Goal: Find specific page/section: Find specific page/section

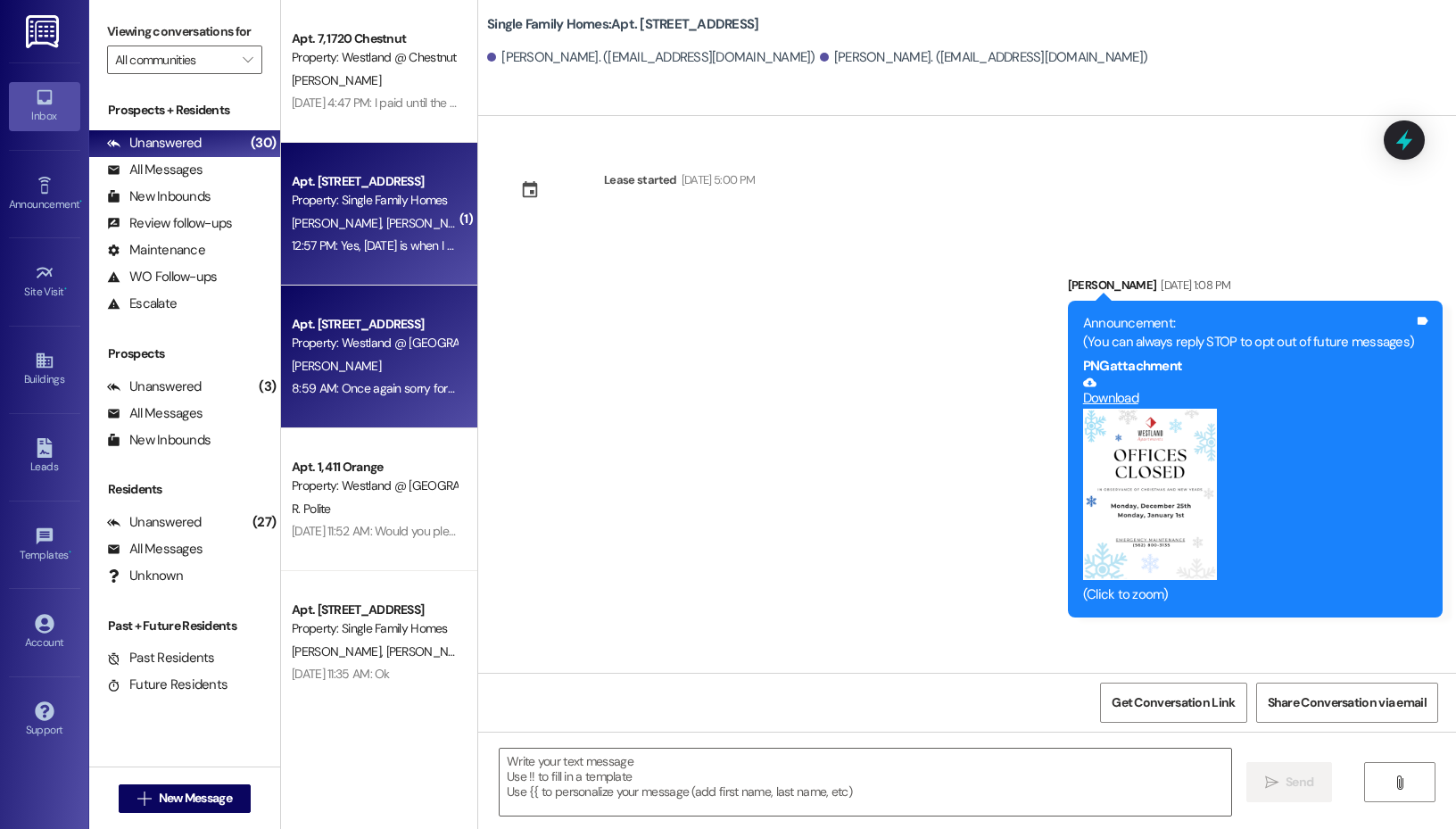
scroll to position [36746, 0]
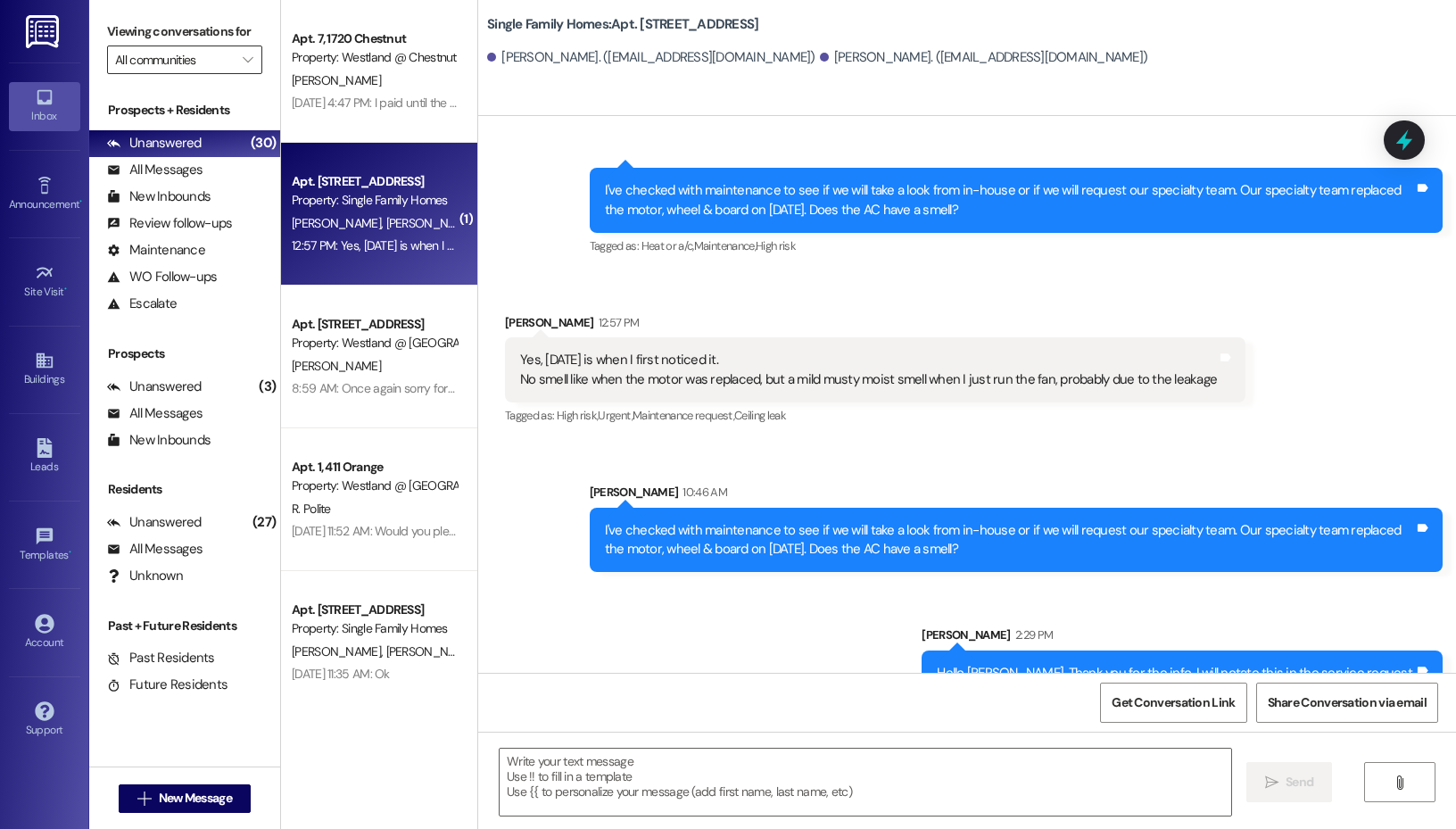
click at [222, 51] on input "All communities" at bounding box center [174, 59] width 118 height 28
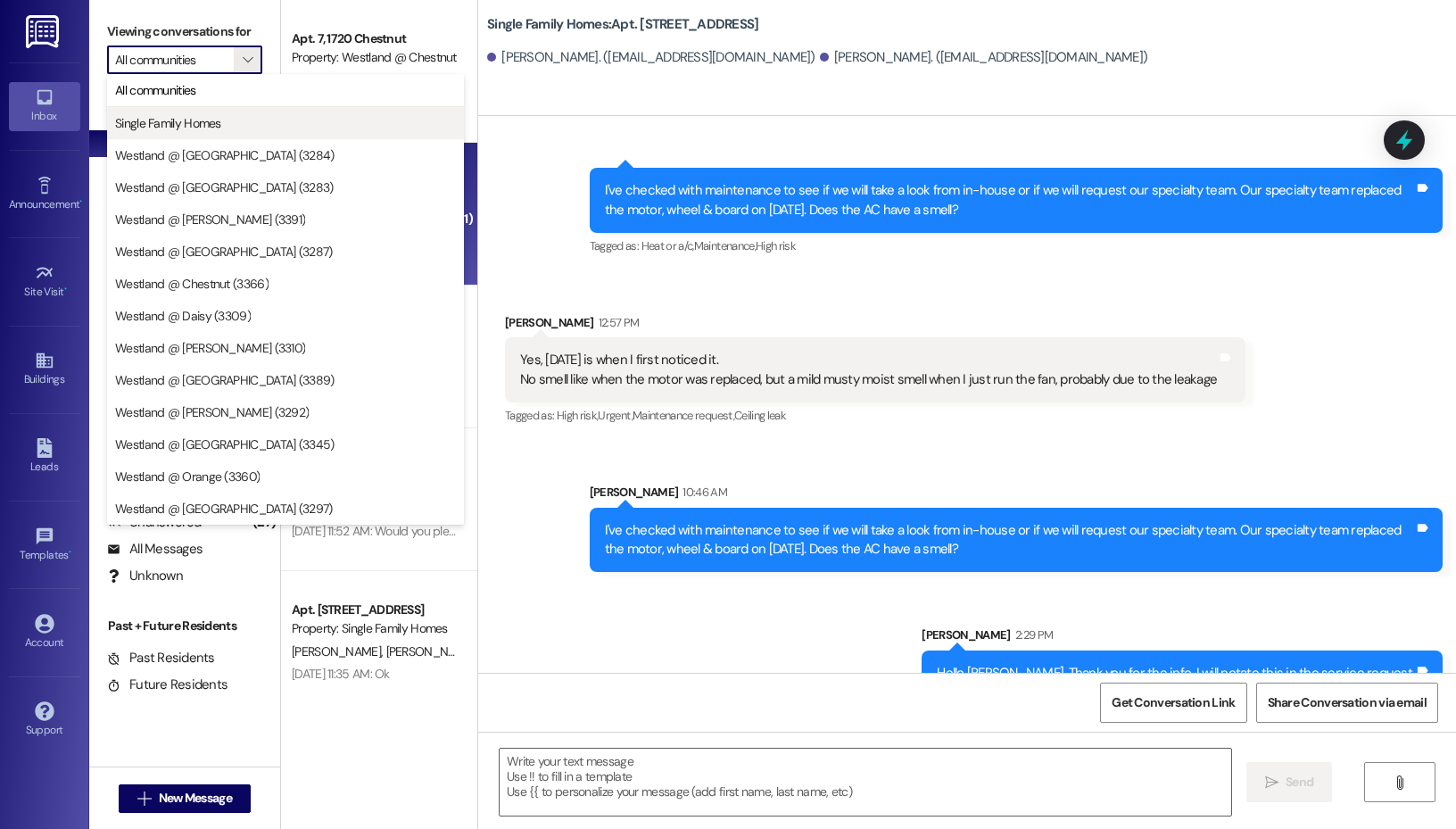
click at [238, 123] on span "Single Family Homes" at bounding box center [286, 123] width 341 height 18
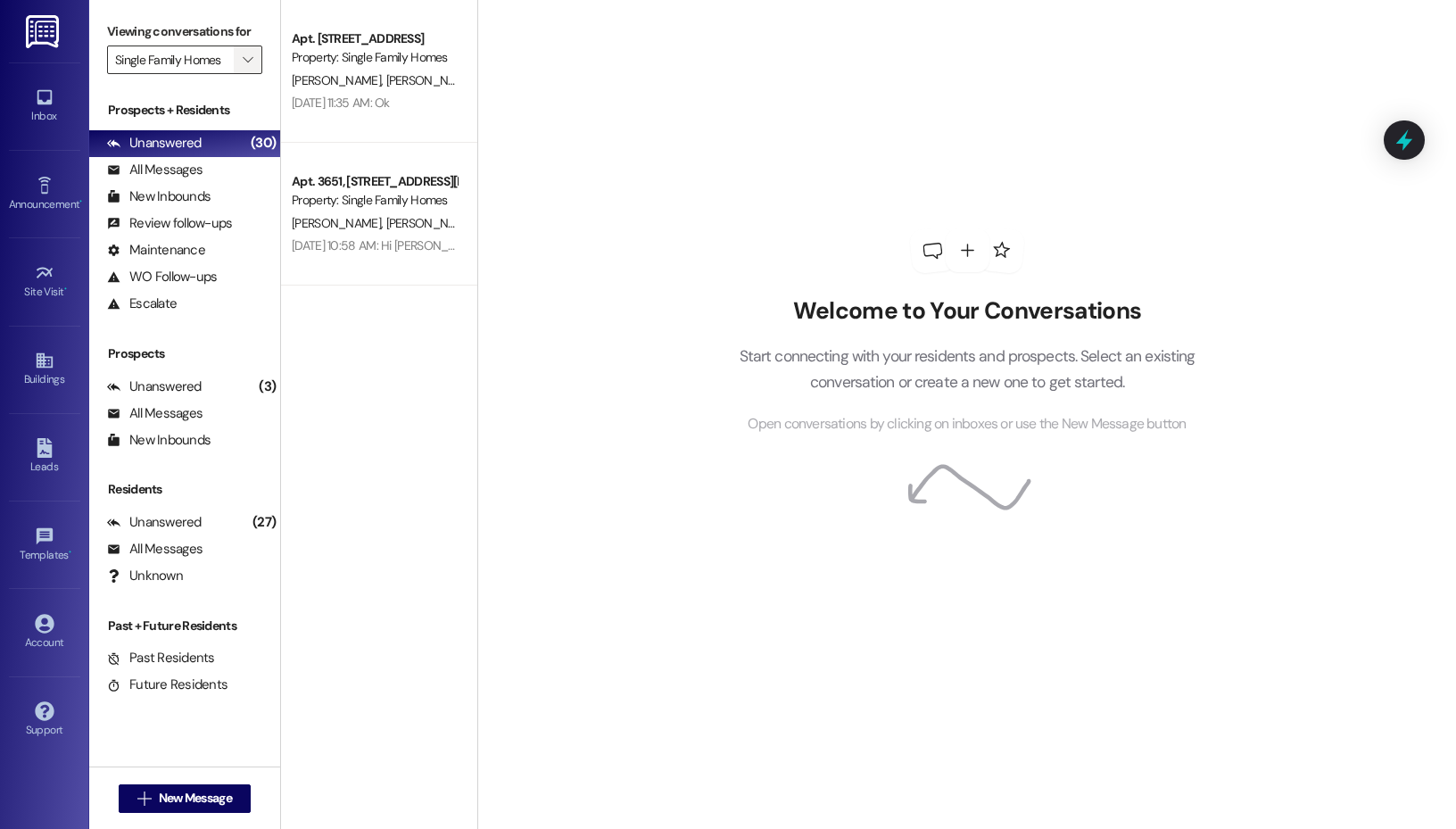
click at [258, 55] on button "" at bounding box center [248, 59] width 28 height 28
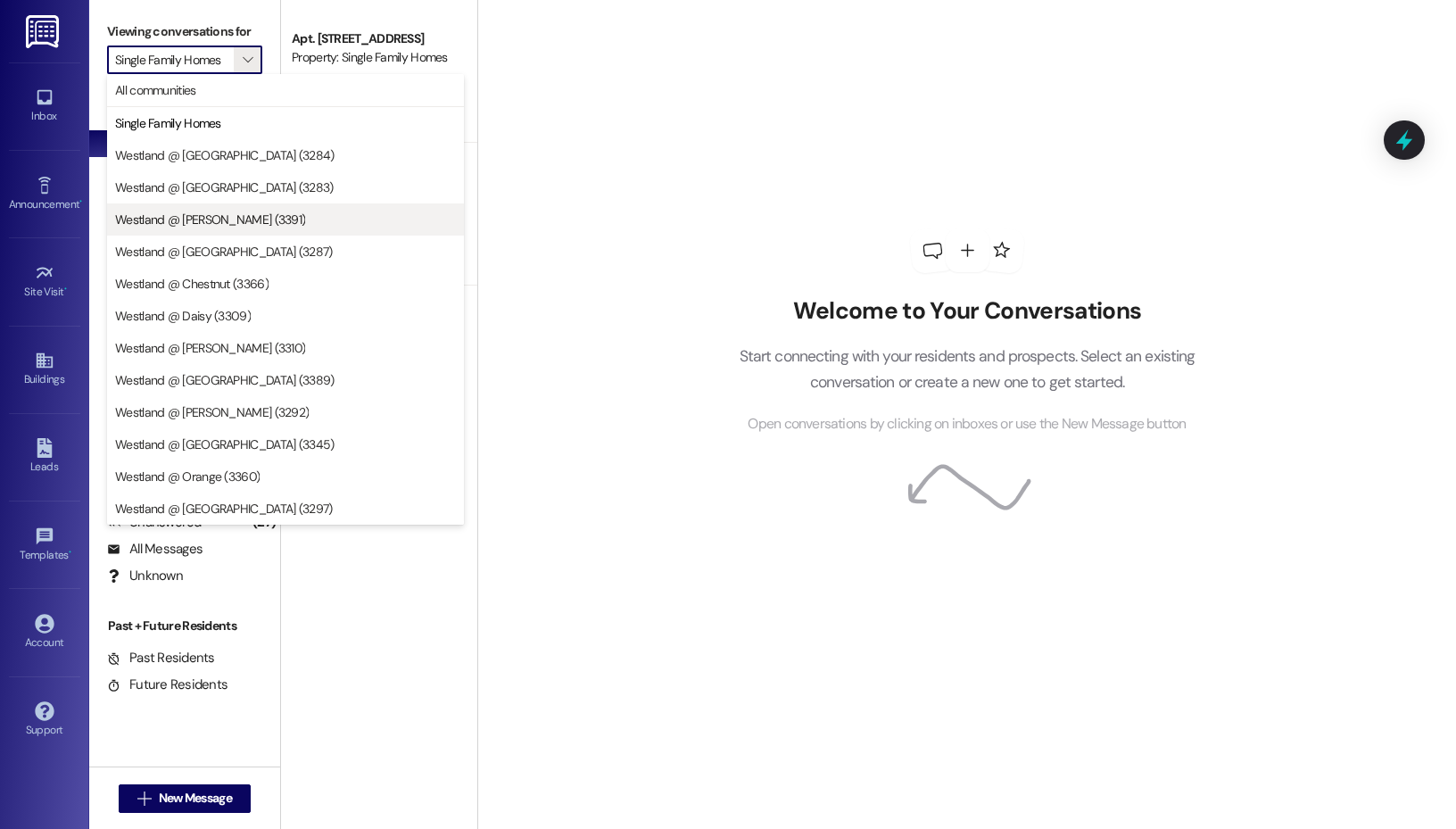
click at [216, 208] on button "Westland @ [PERSON_NAME] (3391)" at bounding box center [285, 219] width 357 height 32
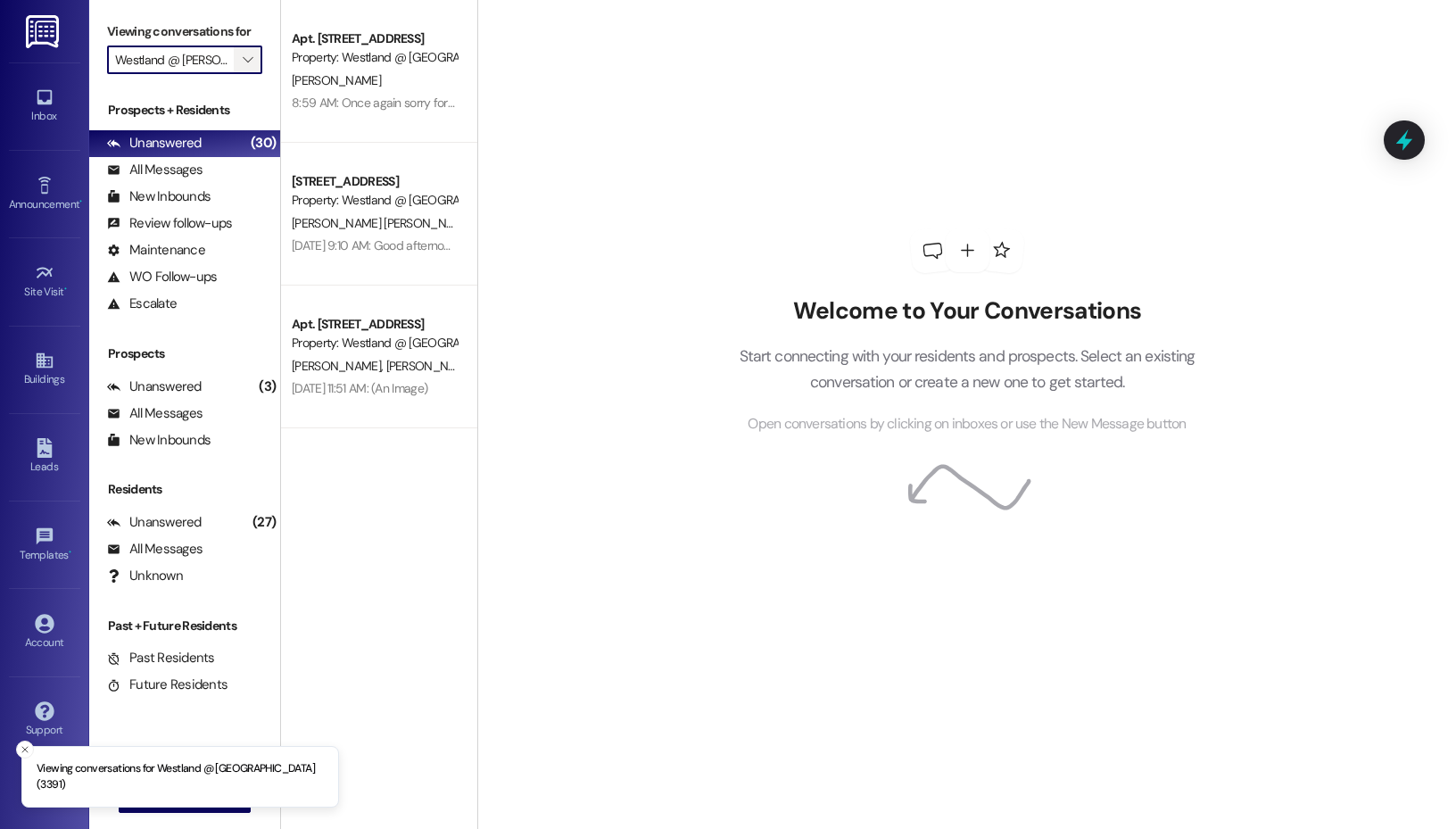
click at [247, 54] on icon "" at bounding box center [248, 60] width 10 height 15
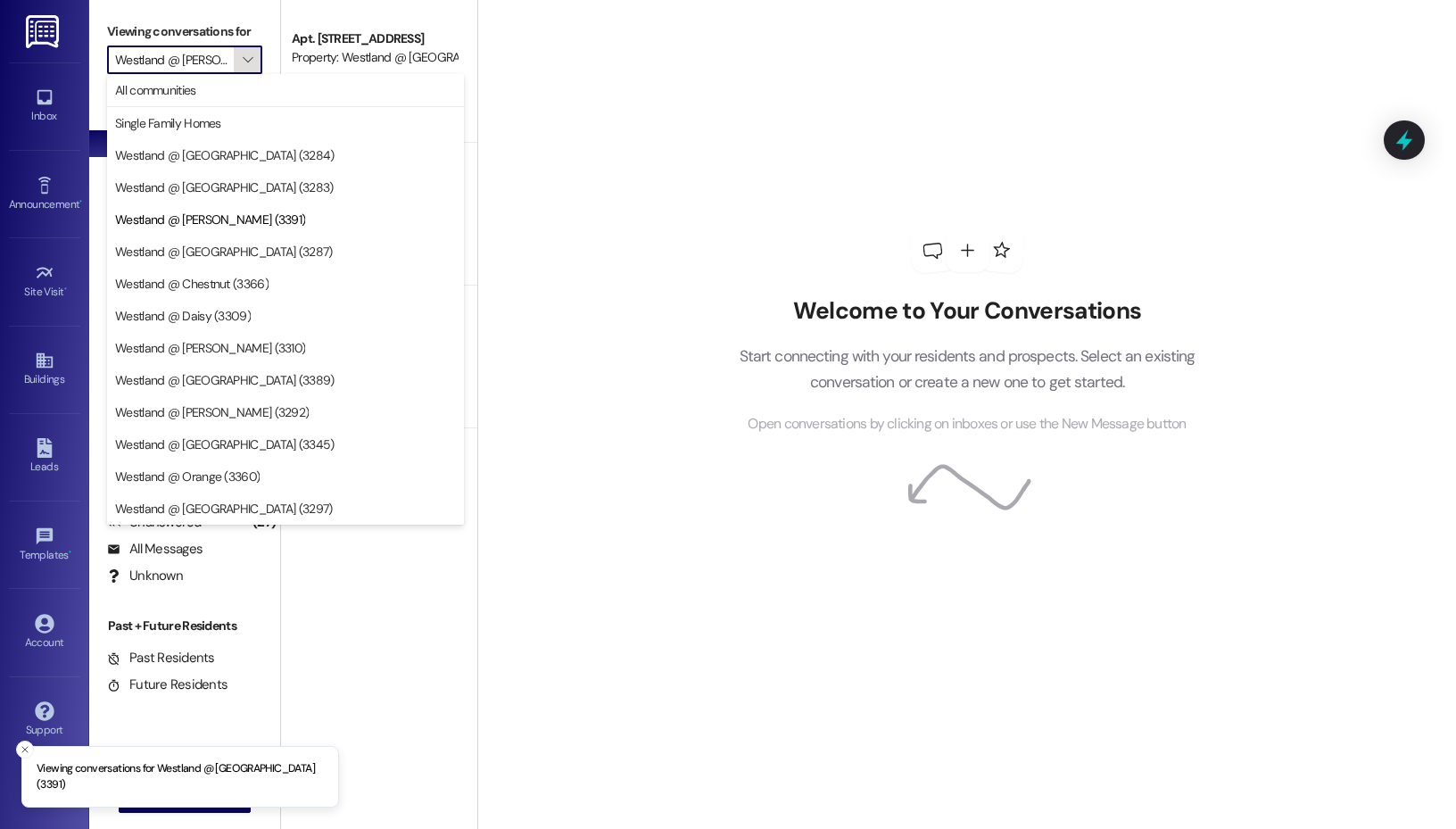
scroll to position [0, 11]
click at [197, 373] on span "Westland @ [GEOGRAPHIC_DATA] (3389)" at bounding box center [225, 380] width 219 height 18
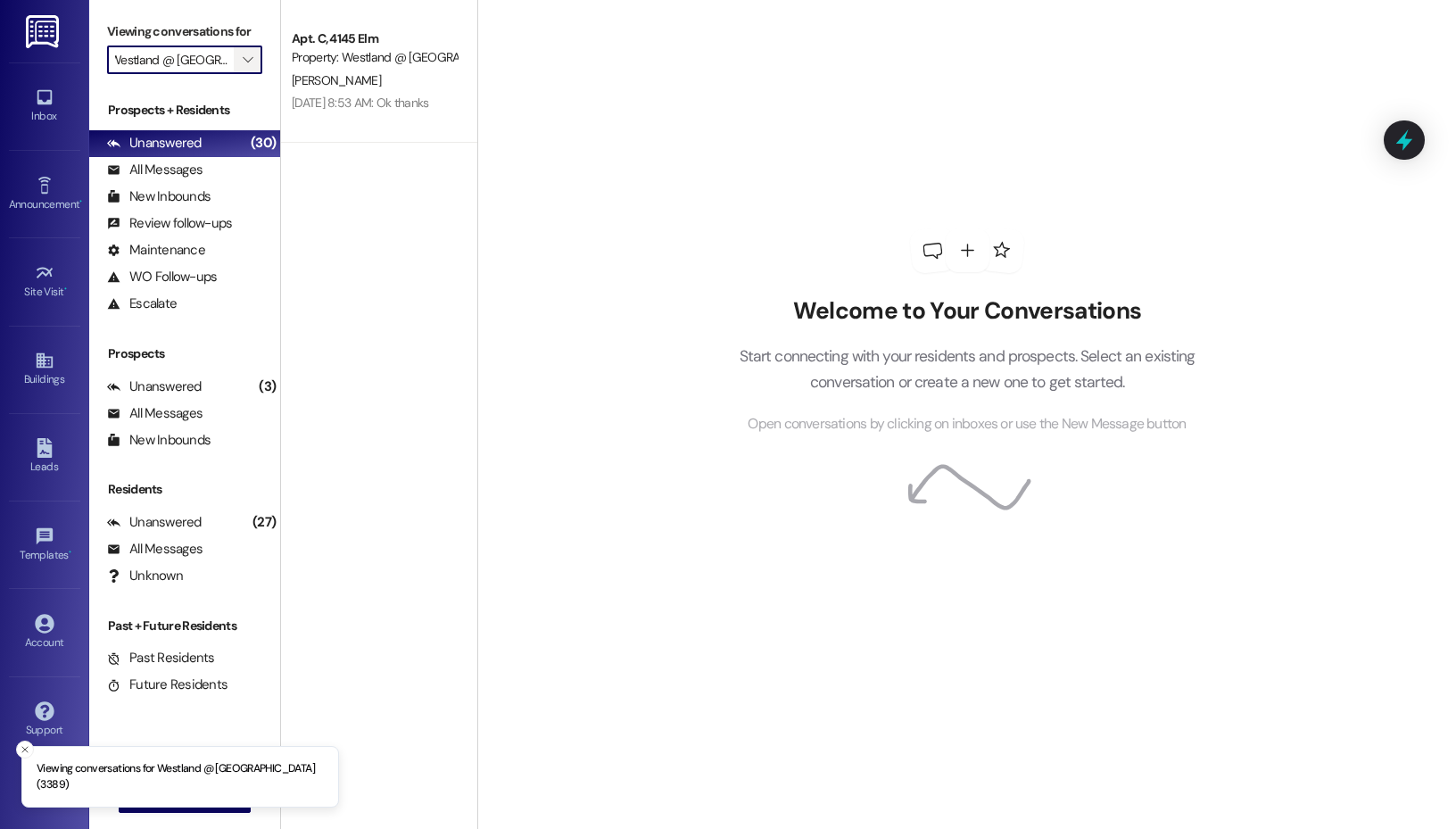
click at [247, 66] on icon "" at bounding box center [248, 60] width 10 height 15
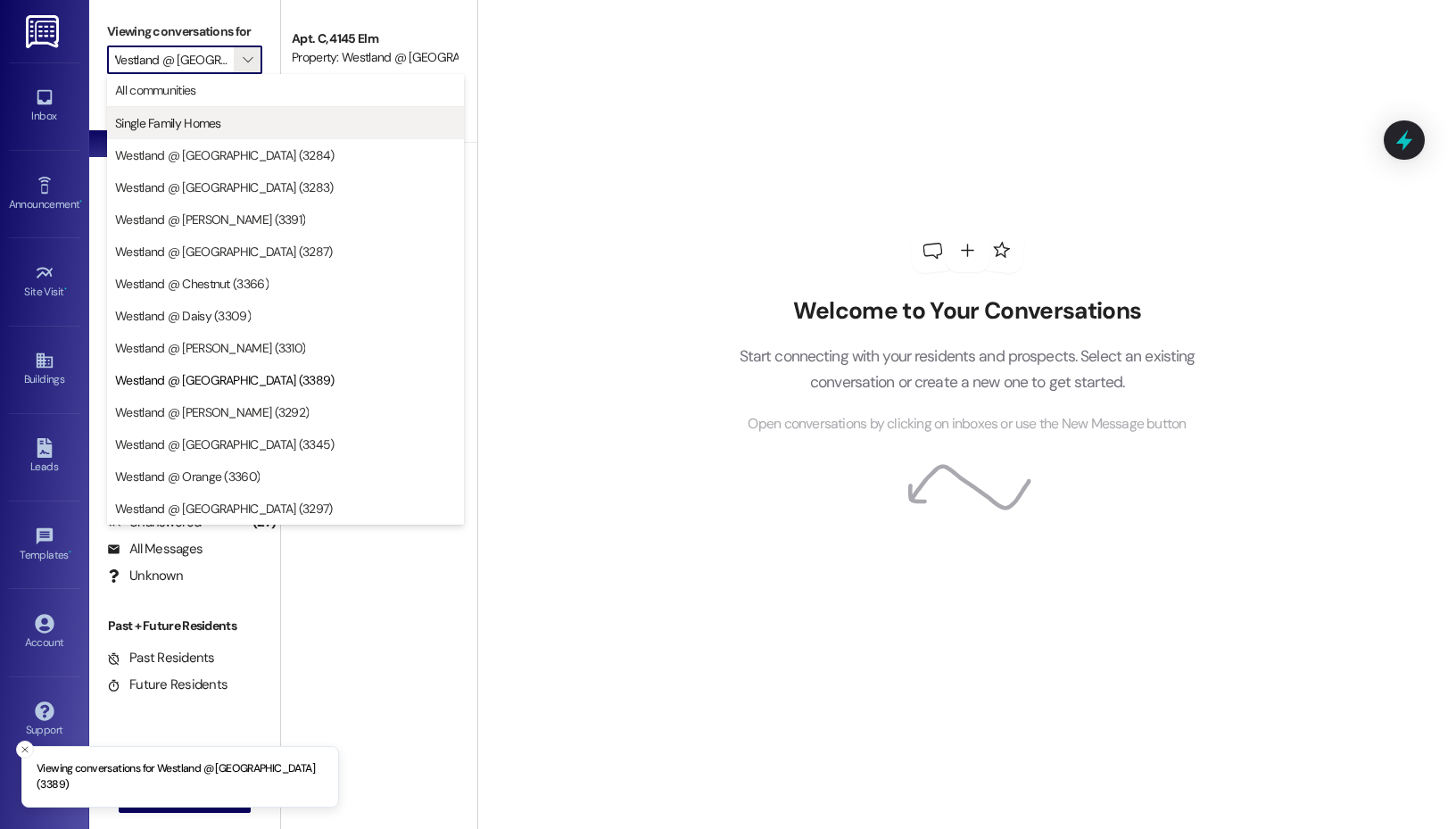
click at [247, 116] on span "Single Family Homes" at bounding box center [286, 123] width 341 height 18
type input "Single Family Homes"
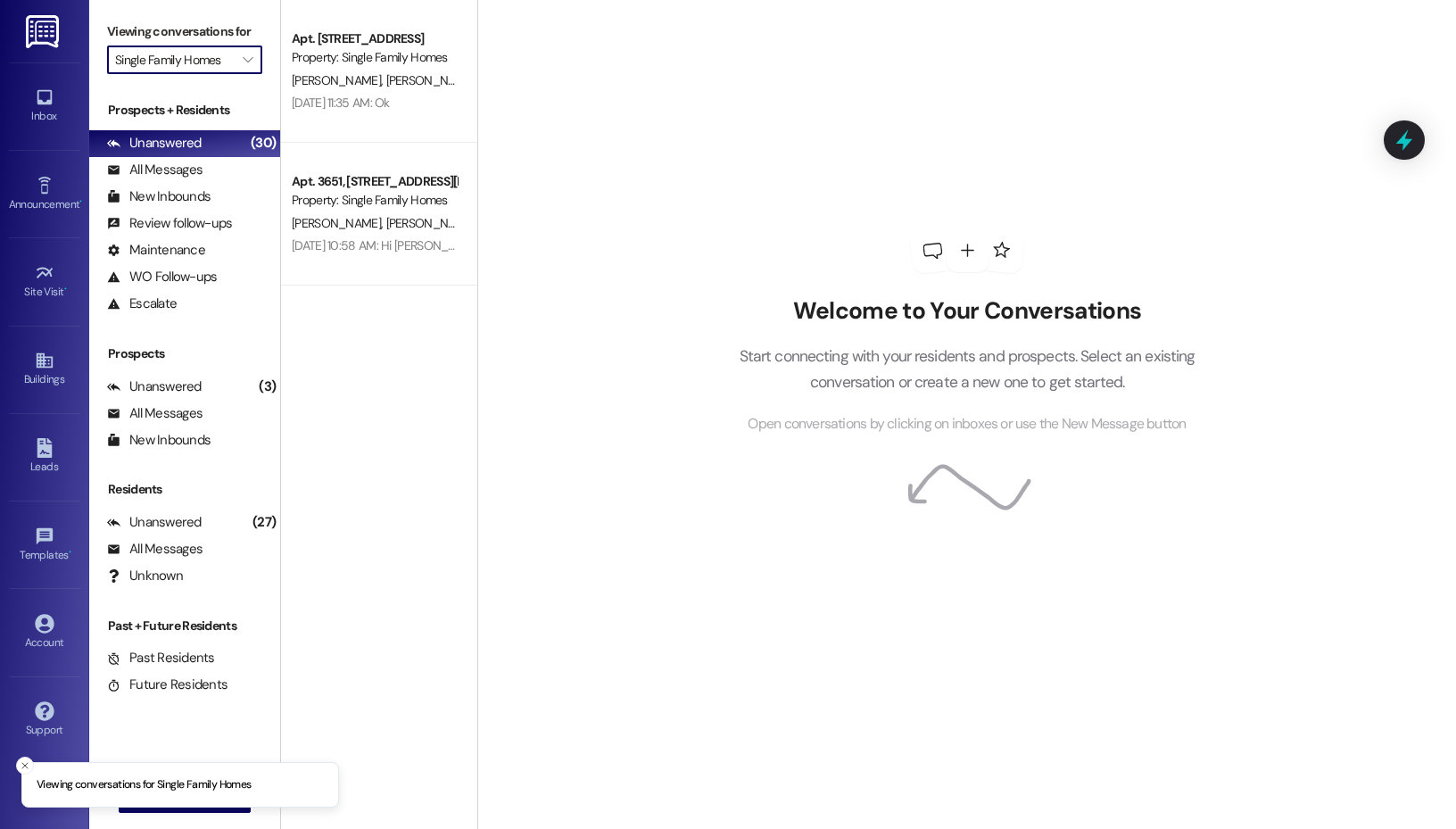
click at [262, 53] on div "Viewing conversations for Single Family Homes " at bounding box center [184, 46] width 191 height 92
click at [250, 67] on icon "" at bounding box center [248, 60] width 10 height 15
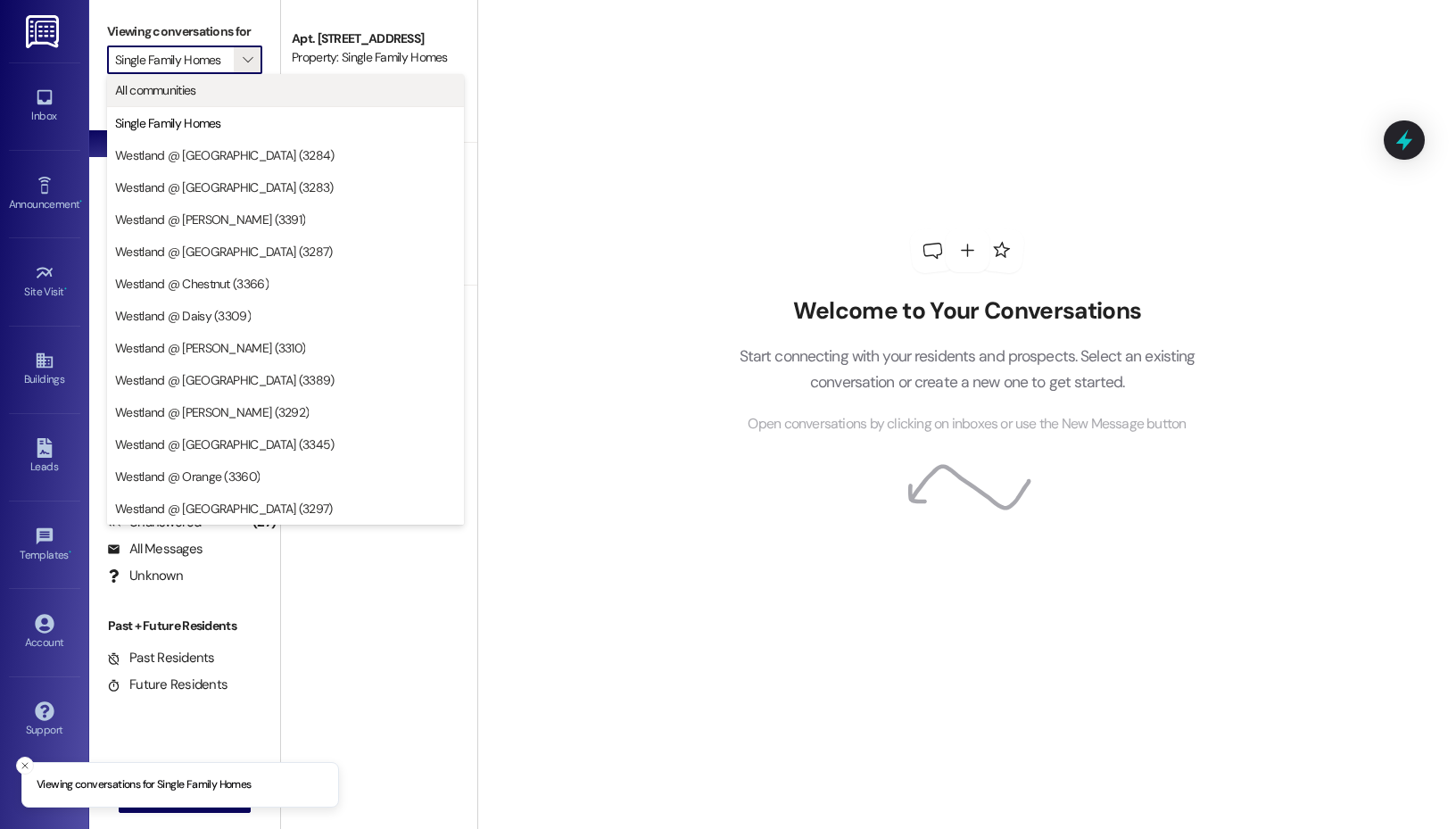
click at [235, 95] on span "All communities" at bounding box center [286, 90] width 341 height 18
